Goal: Task Accomplishment & Management: Use online tool/utility

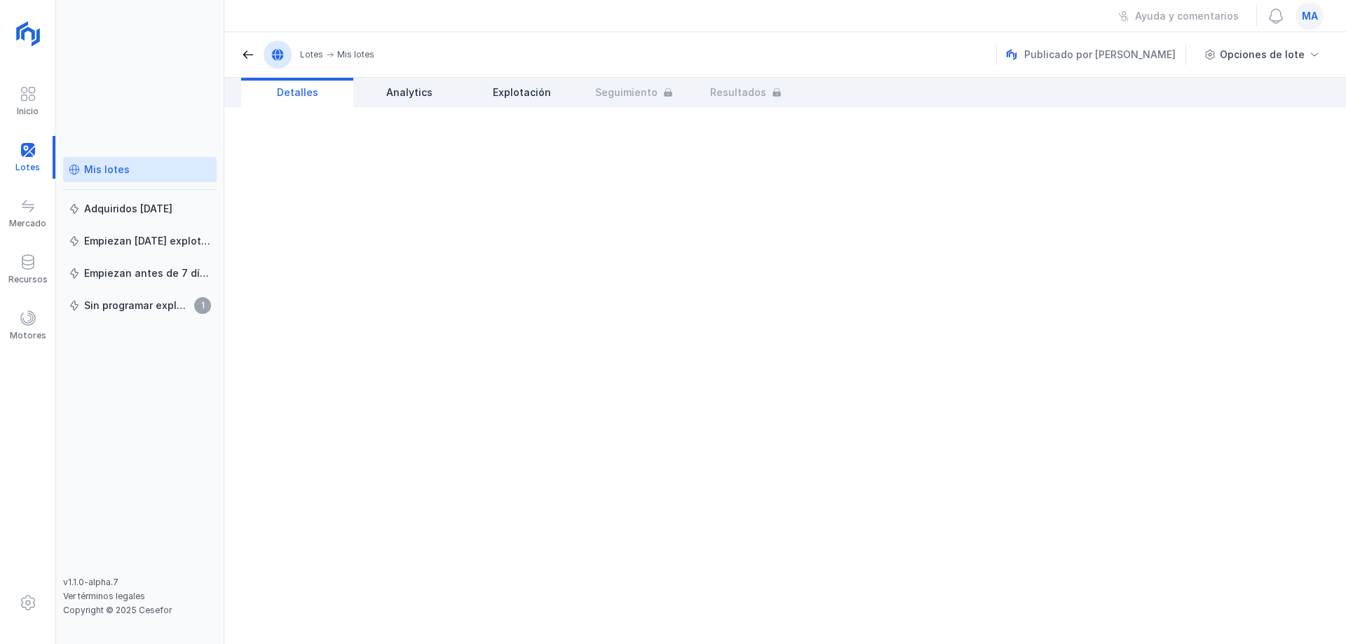
click at [122, 174] on div "Mis lotes" at bounding box center [107, 170] width 46 height 14
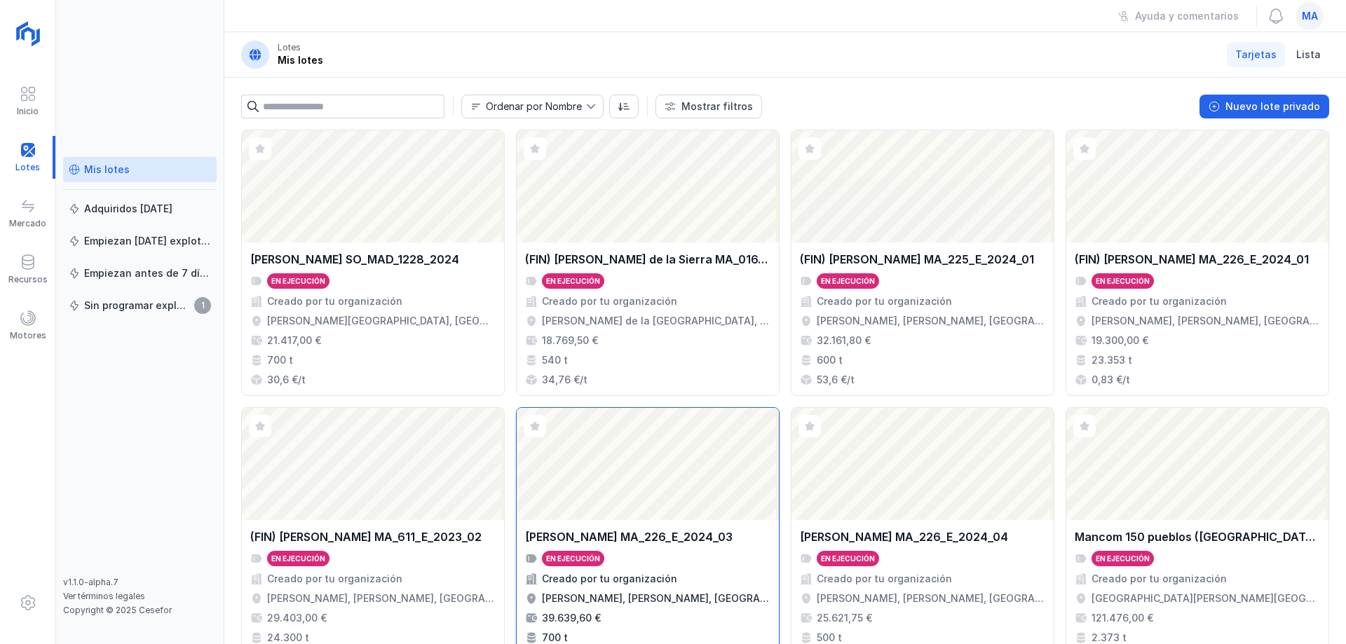
click at [639, 545] on div "[PERSON_NAME] MA_226_E_2024_03 En ejecución Creado por tu organización [PERSON_…" at bounding box center [647, 596] width 245 height 136
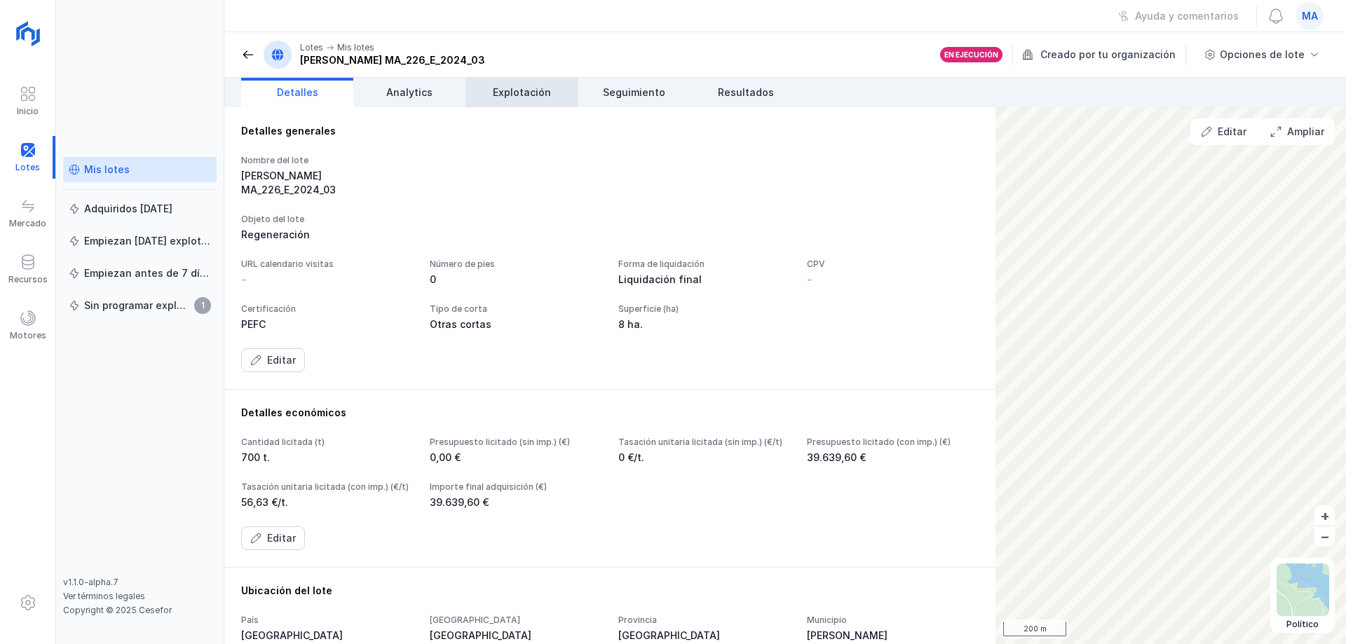
click at [517, 82] on link "Explotación" at bounding box center [521, 92] width 112 height 29
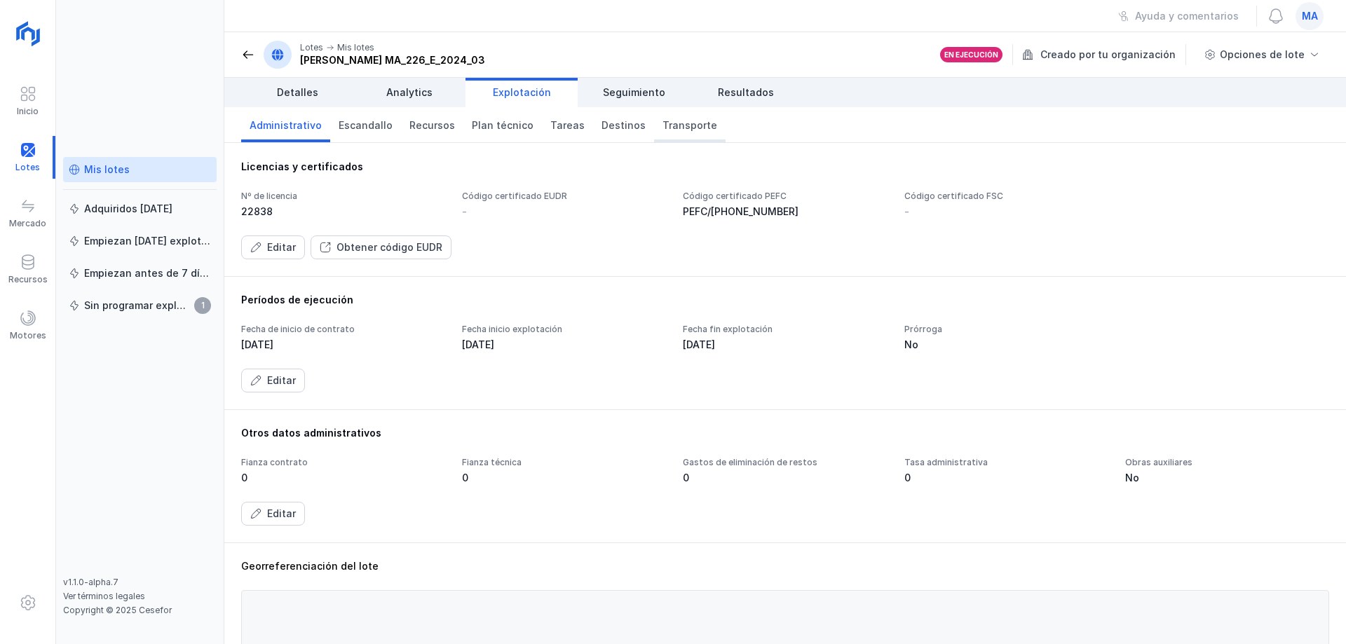
click at [662, 126] on span "Transporte" at bounding box center [689, 125] width 55 height 14
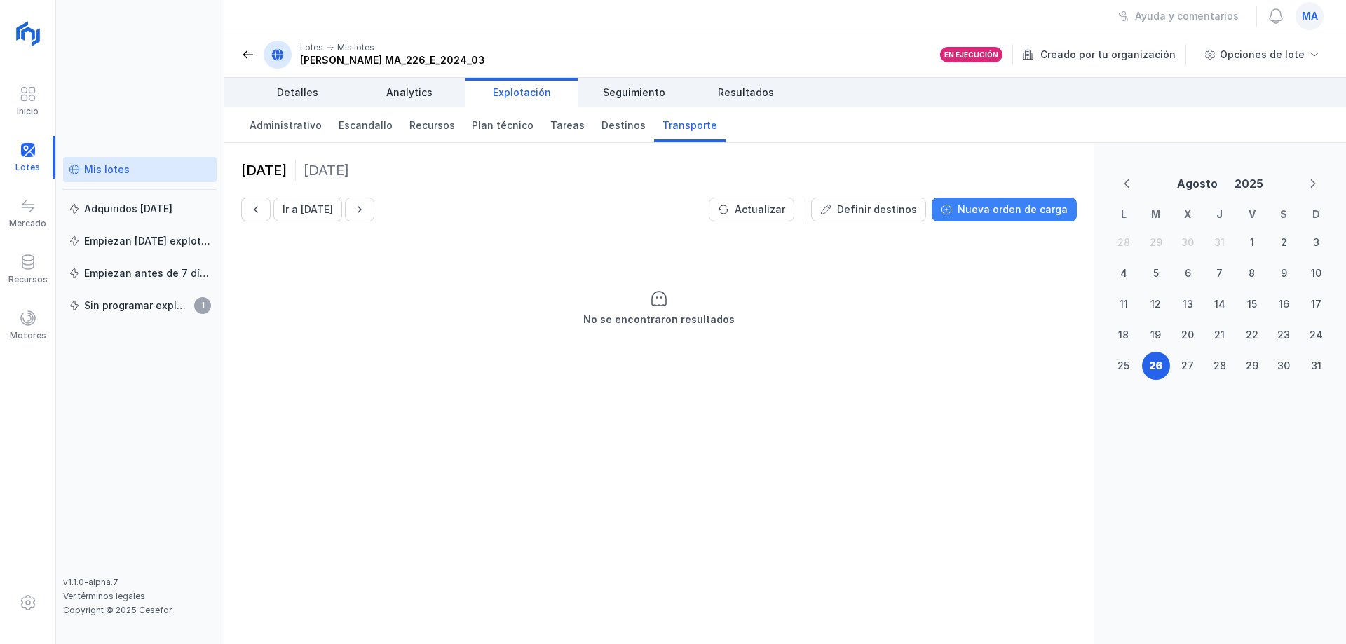
click at [1004, 214] on div "Nueva orden de carga" at bounding box center [1012, 210] width 110 height 14
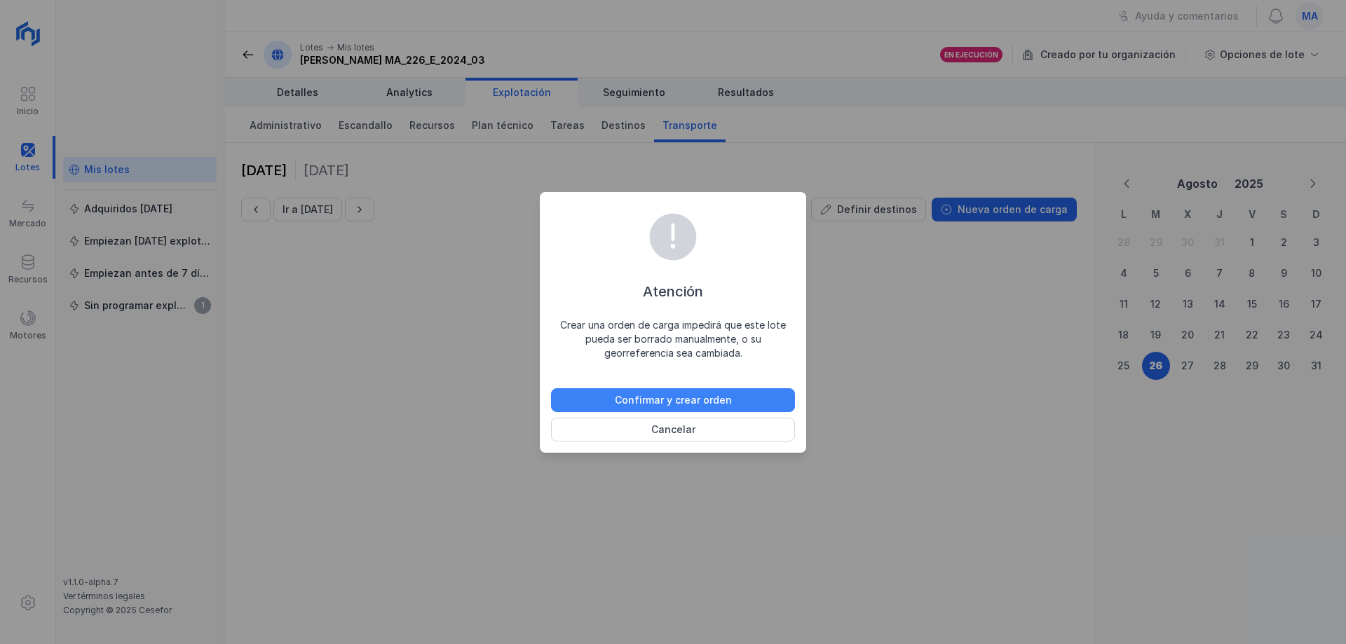
click at [682, 398] on div "Confirmar y crear orden" at bounding box center [673, 400] width 117 height 14
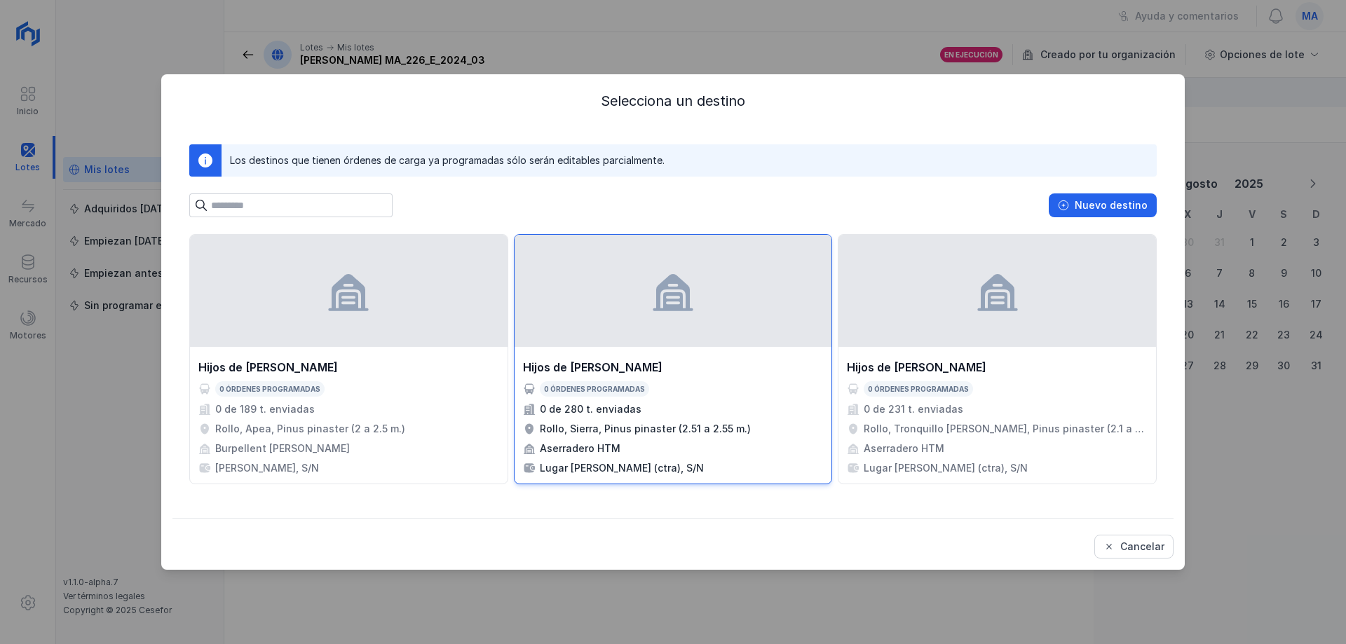
click at [635, 364] on div "Hijos de [PERSON_NAME]" at bounding box center [592, 367] width 139 height 17
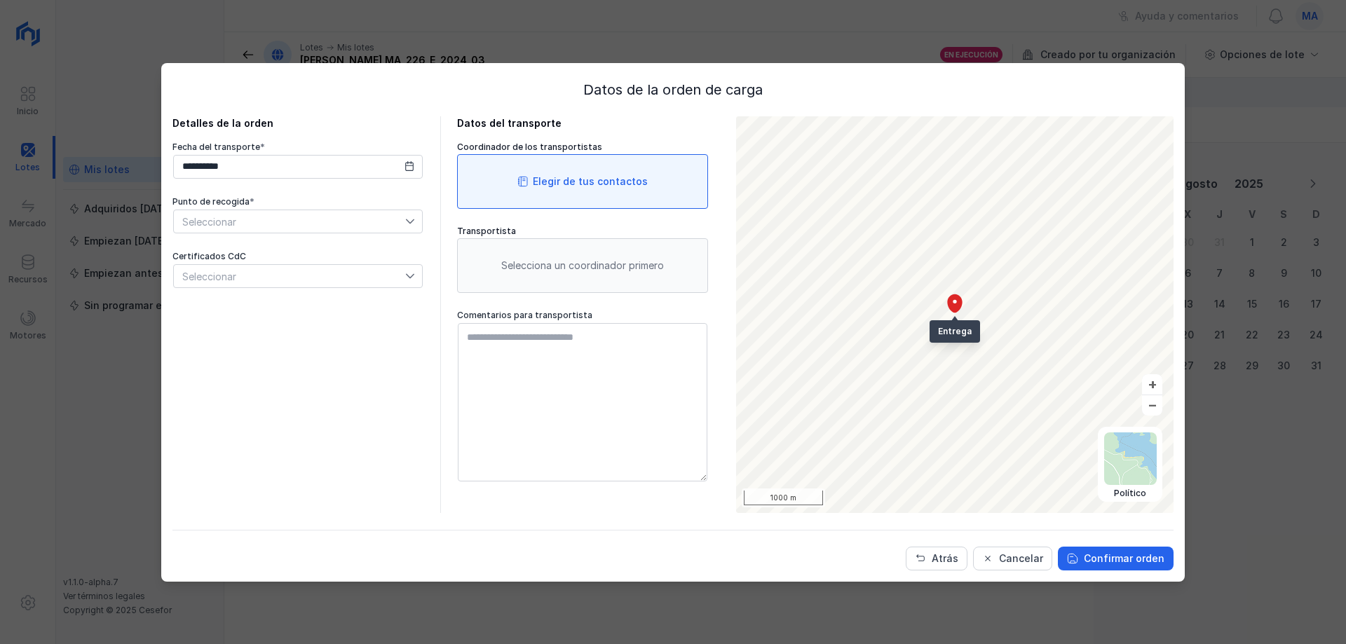
click at [600, 183] on div "Elegir de tus contactos" at bounding box center [590, 182] width 115 height 14
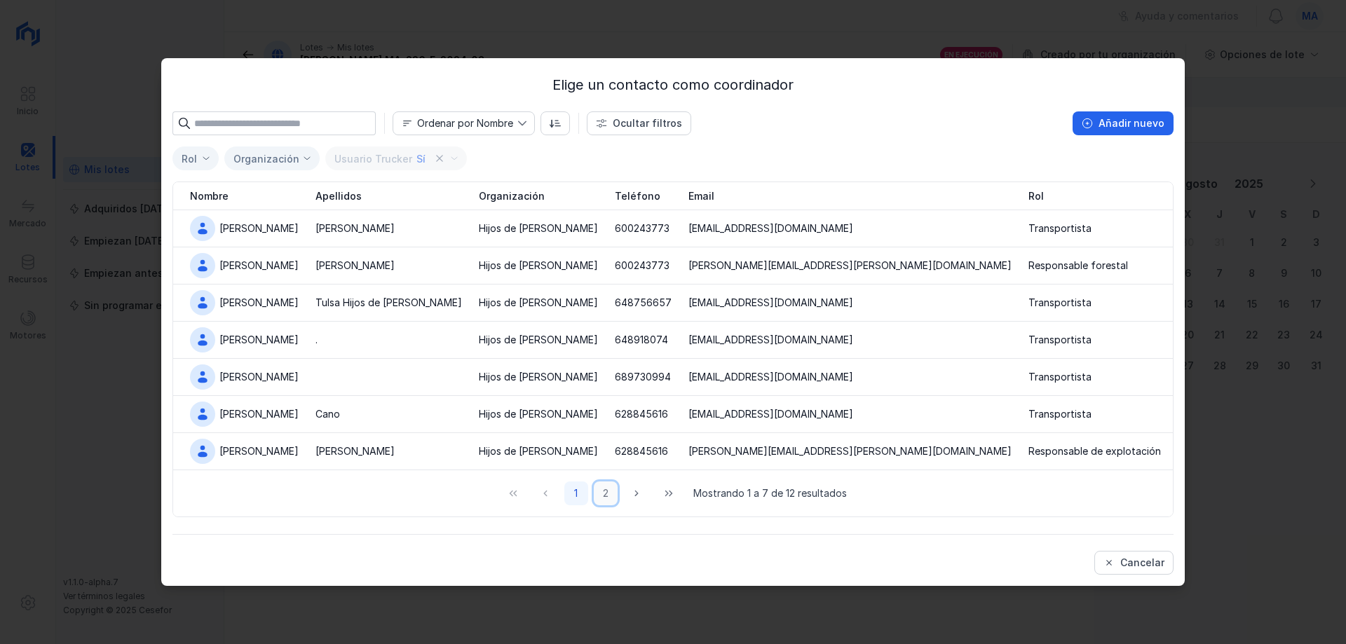
click at [603, 492] on button "2" at bounding box center [606, 494] width 24 height 24
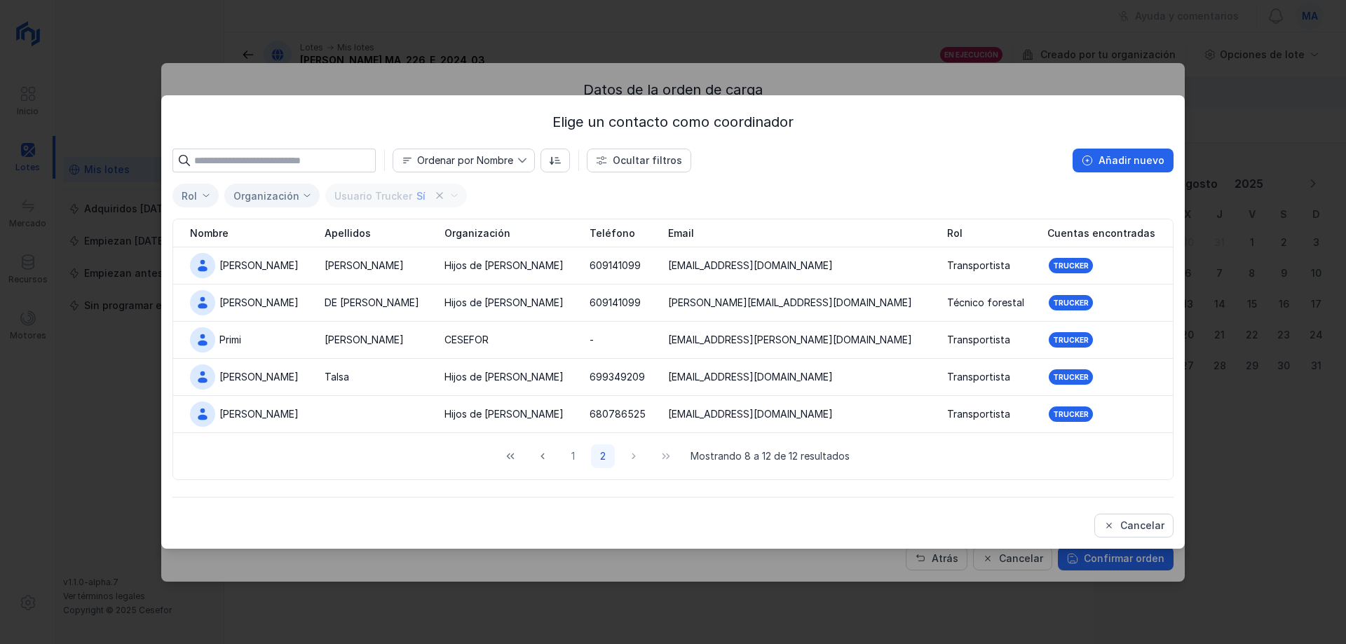
drag, startPoint x: 1142, startPoint y: 519, endPoint x: 1124, endPoint y: 535, distance: 23.3
click at [1143, 519] on div "Cancelar" at bounding box center [1142, 526] width 44 height 14
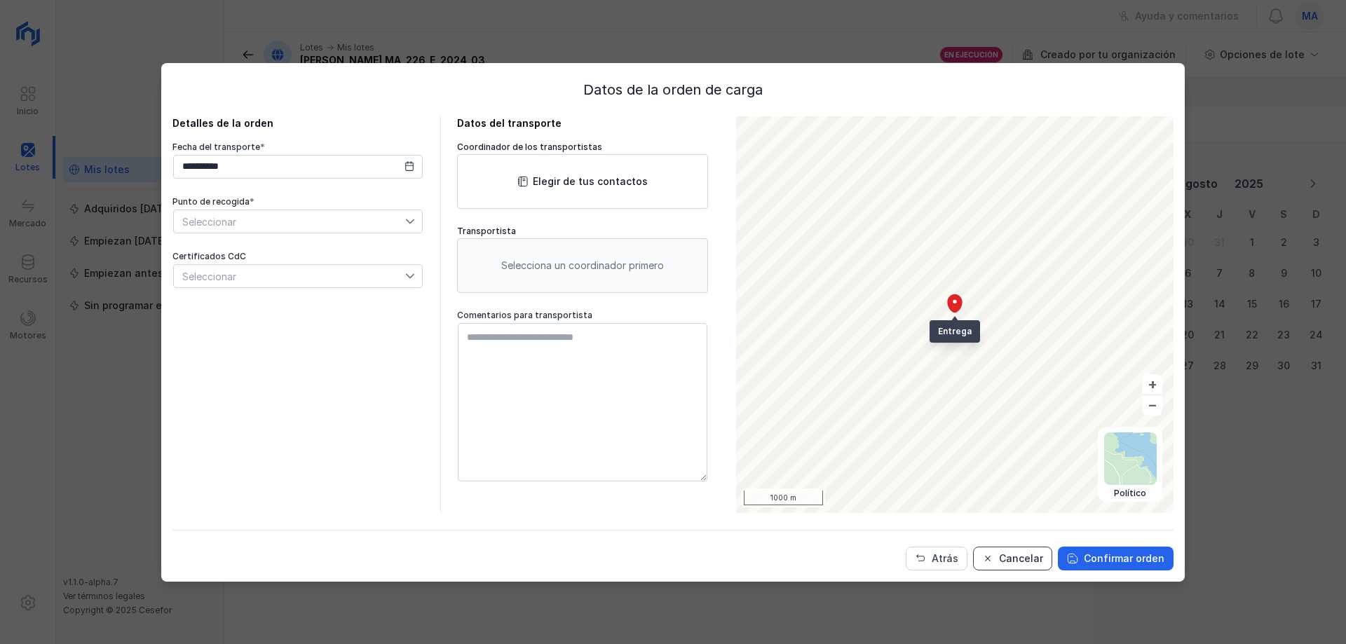
click at [1019, 553] on div "Cancelar" at bounding box center [1021, 559] width 44 height 14
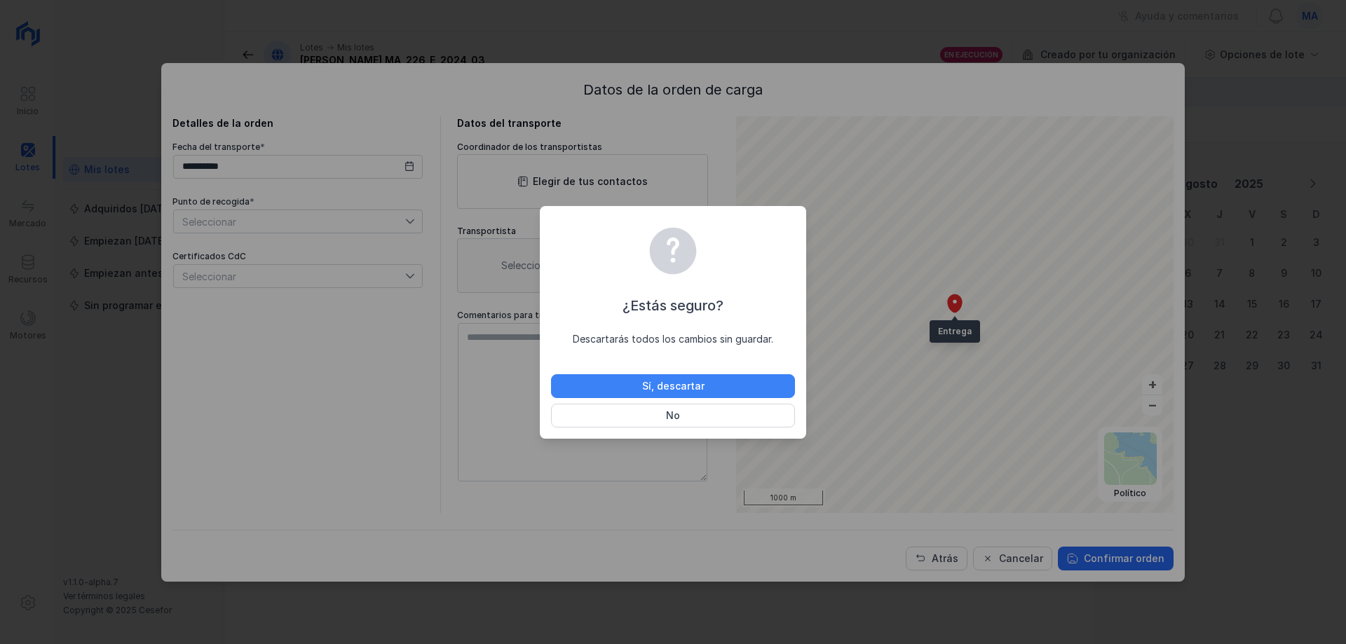
click at [699, 384] on div "Sí, descartar" at bounding box center [673, 386] width 62 height 14
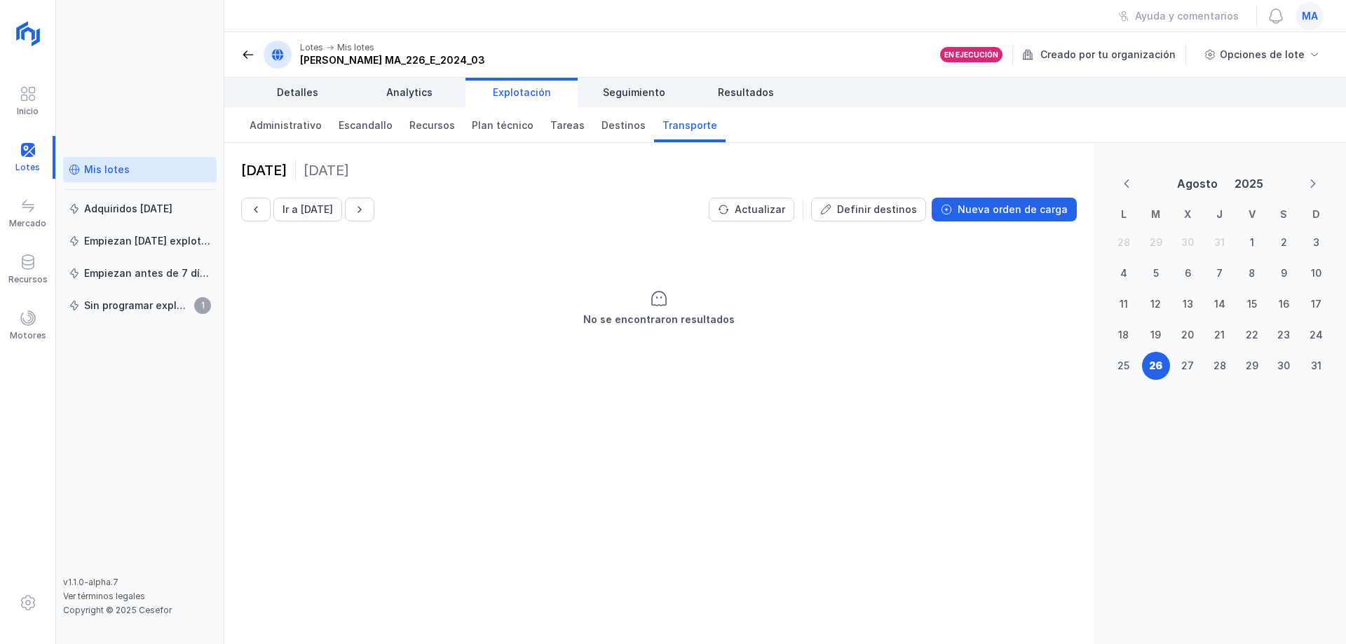
click at [528, 301] on div "No se encontraron resultados" at bounding box center [658, 308] width 869 height 140
click at [145, 164] on div "Mis lotes" at bounding box center [140, 170] width 142 height 14
